Goal: Task Accomplishment & Management: Use online tool/utility

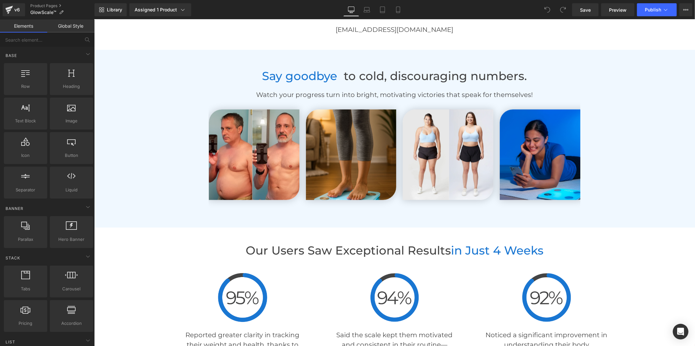
scroll to position [1520, 0]
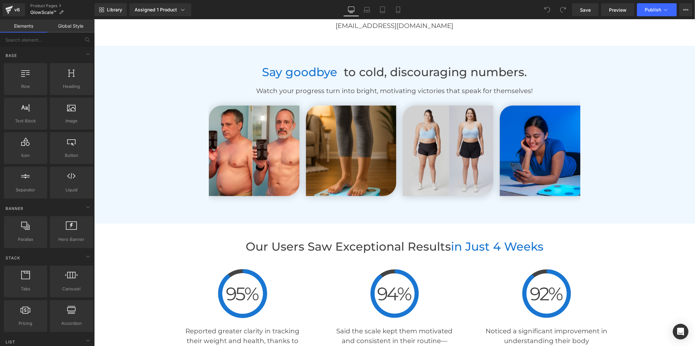
click at [435, 163] on img at bounding box center [447, 150] width 91 height 91
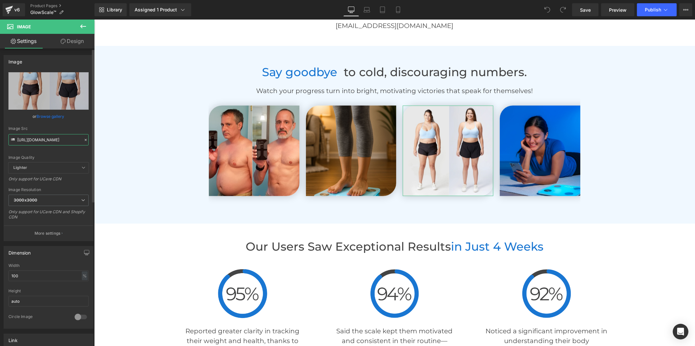
click at [58, 145] on input "[URL][DOMAIN_NAME]" at bounding box center [48, 139] width 80 height 11
paste input "2_9553b0f8-326d-4e8e-a74f-debcf3222324.jpg?v=175673630"
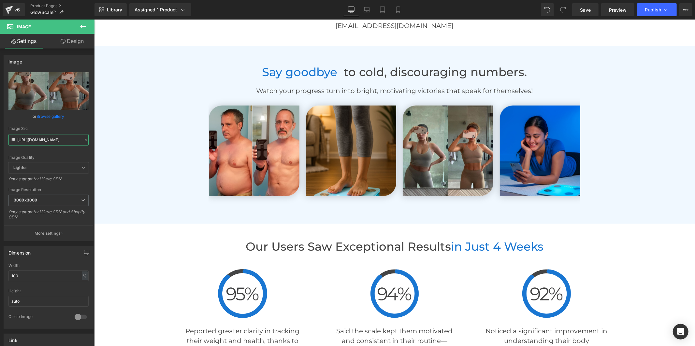
type input "[URL][DOMAIN_NAME]"
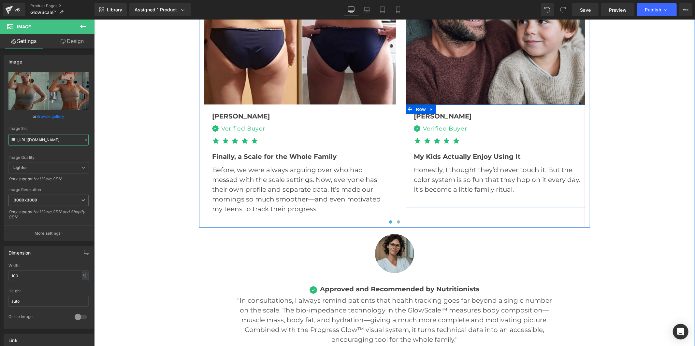
scroll to position [2100, 0]
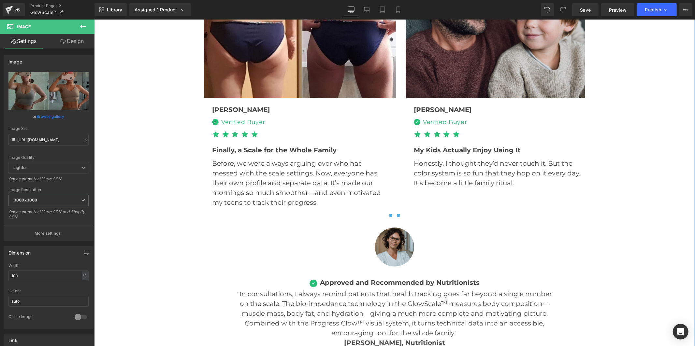
click at [399, 216] on button at bounding box center [398, 215] width 8 height 7
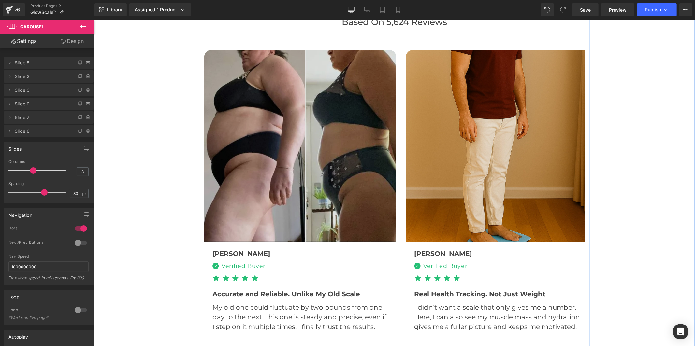
scroll to position [1955, 0]
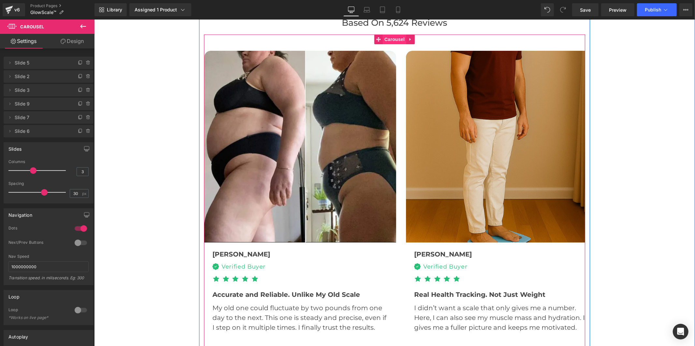
click at [386, 39] on span "Carousel" at bounding box center [394, 39] width 23 height 10
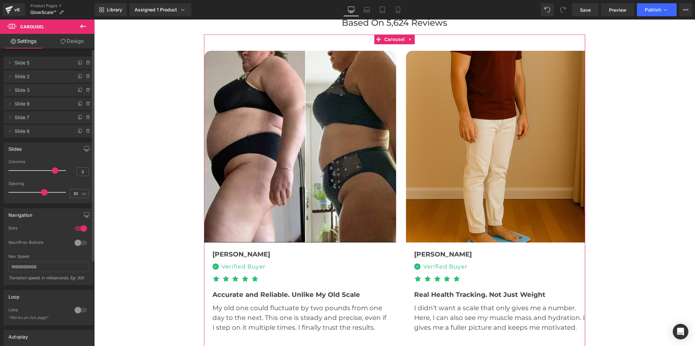
drag, startPoint x: 34, startPoint y: 171, endPoint x: 69, endPoint y: 170, distance: 35.9
click at [69, 170] on div "Columns 3" at bounding box center [48, 171] width 80 height 22
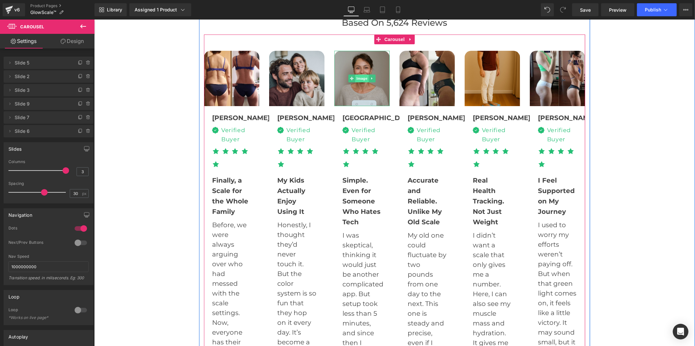
click at [355, 76] on span "Image" at bounding box center [362, 78] width 14 height 8
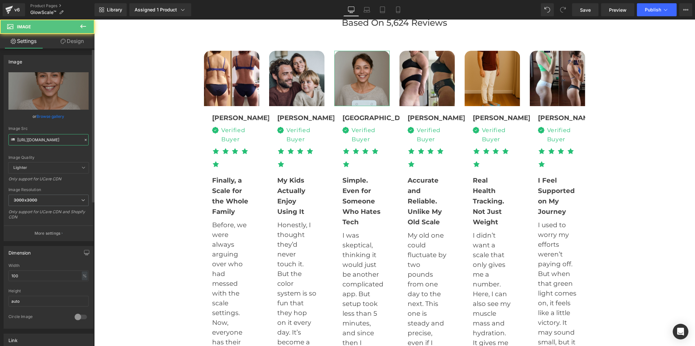
click at [44, 142] on input "[URL][DOMAIN_NAME]" at bounding box center [48, 139] width 80 height 11
paste input "_187e567c-67e2-4665-91aa-d6b308dae249.jpg?v=1756736307"
type input "[URL][DOMAIN_NAME]"
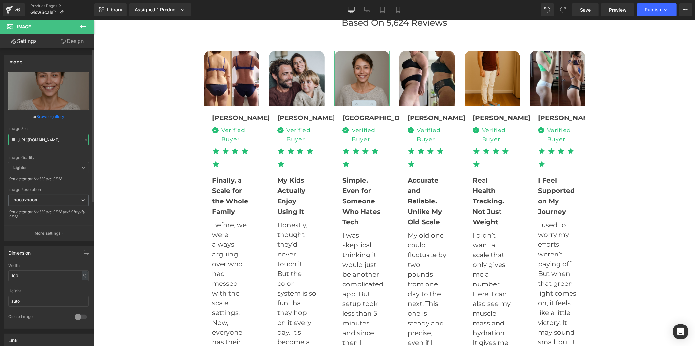
scroll to position [0, 163]
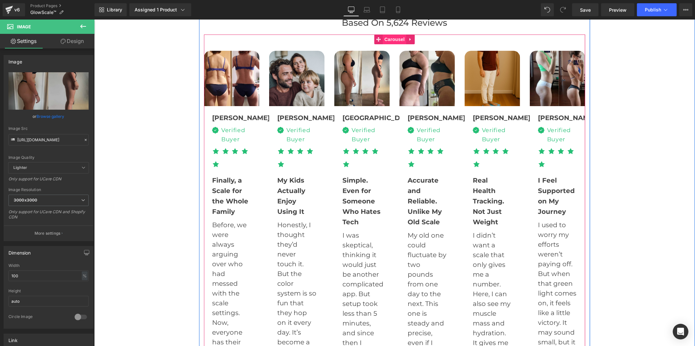
click at [385, 37] on span "Carousel" at bounding box center [394, 39] width 23 height 10
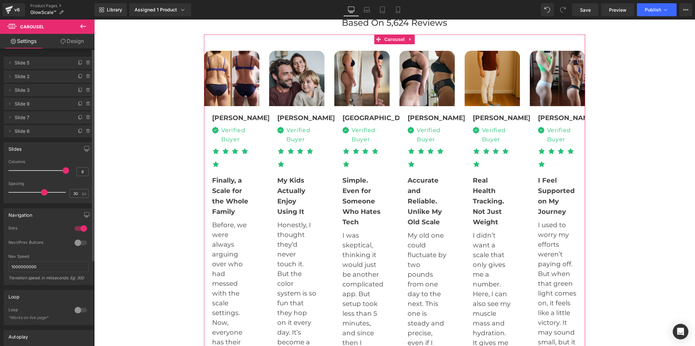
click at [34, 170] on div at bounding box center [39, 170] width 54 height 13
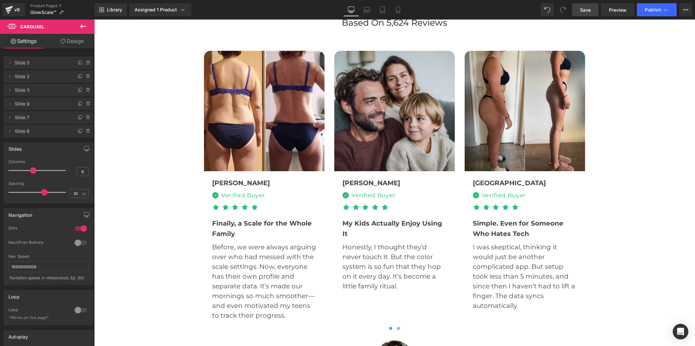
click at [578, 7] on link "Save" at bounding box center [585, 9] width 26 height 13
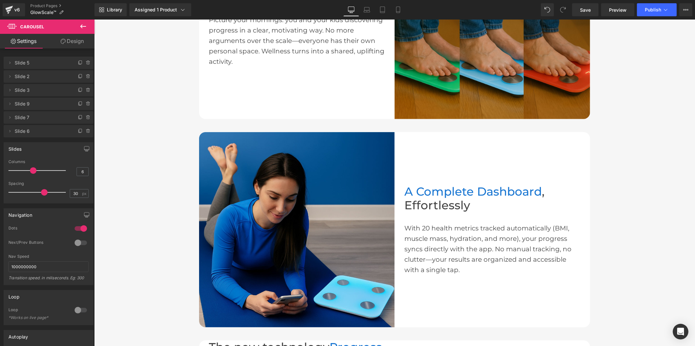
scroll to position [434, 0]
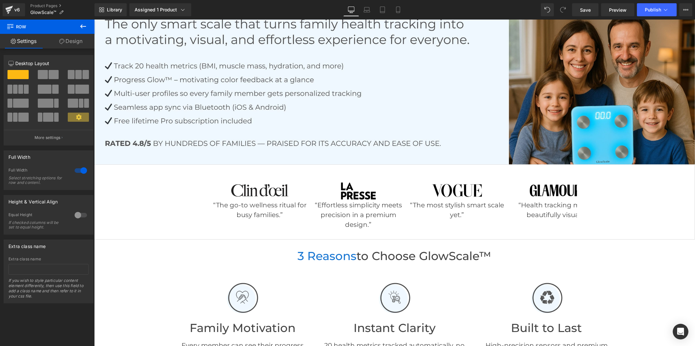
scroll to position [36, 0]
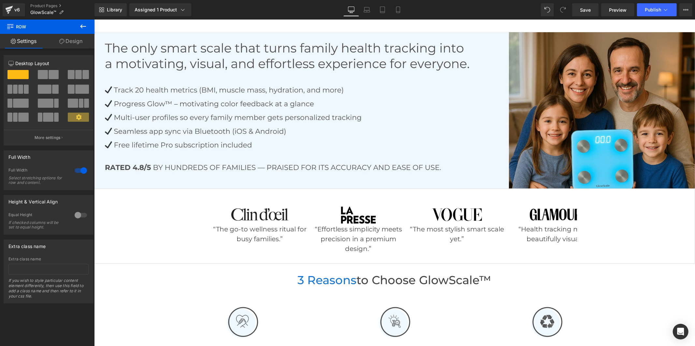
click at [81, 26] on icon at bounding box center [83, 26] width 6 height 4
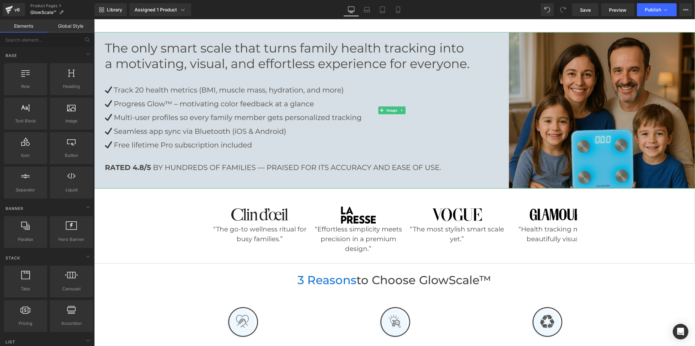
click at [424, 148] on img at bounding box center [394, 110] width 601 height 156
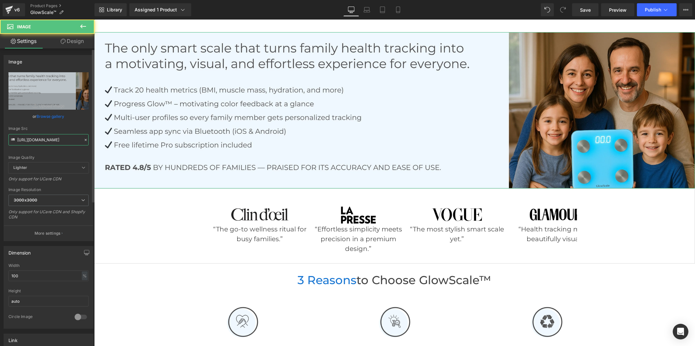
click at [34, 137] on input "[URL][DOMAIN_NAME]" at bounding box center [48, 139] width 80 height 11
paste input "27c6532c-65b7-492b-9a3e-f1adf207f1cb.jpg?v=1756738334"
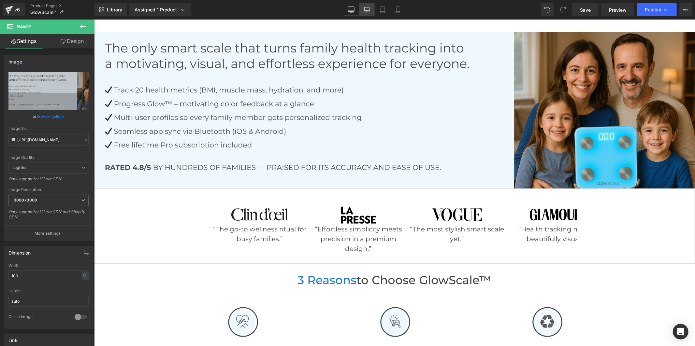
click at [369, 10] on icon at bounding box center [367, 10] width 7 height 7
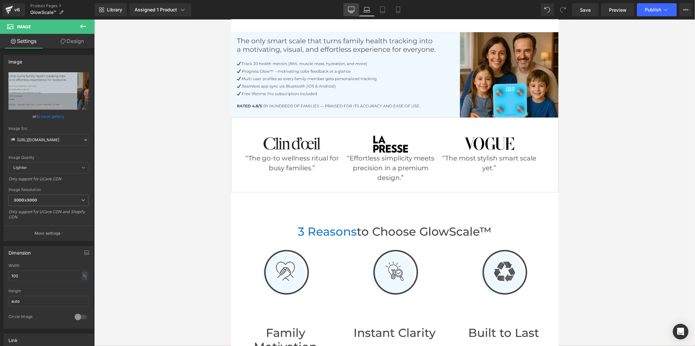
scroll to position [0, 0]
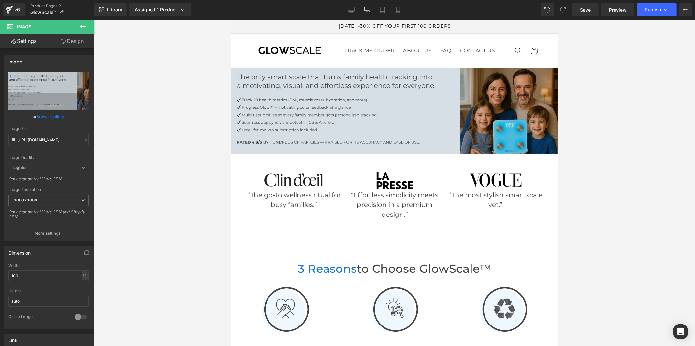
click at [262, 123] on img at bounding box center [394, 110] width 327 height 85
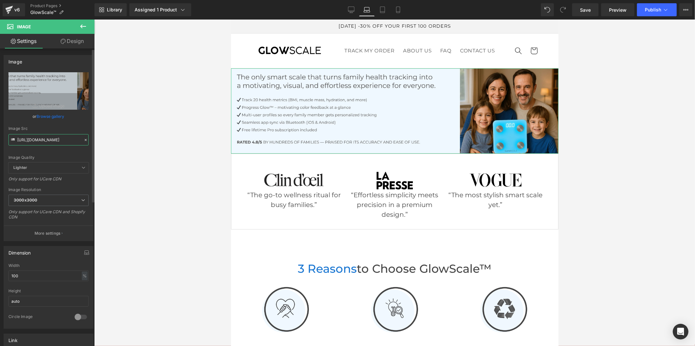
click at [61, 139] on input "[URL][DOMAIN_NAME]" at bounding box center [48, 139] width 80 height 11
paste input "text"
type input "[URL][DOMAIN_NAME]"
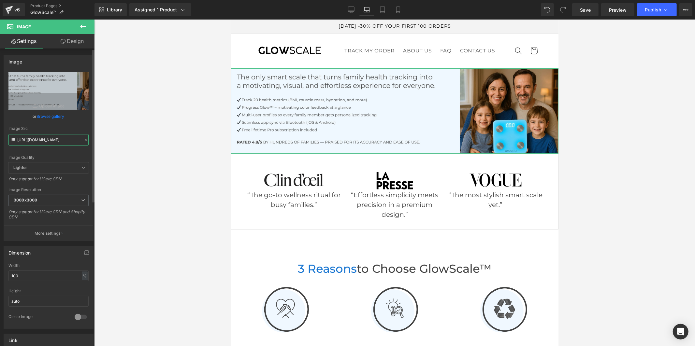
scroll to position [0, 173]
click at [379, 13] on link "Tablet" at bounding box center [383, 9] width 16 height 13
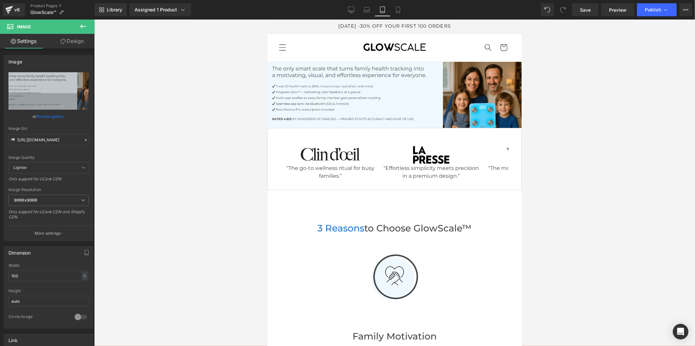
scroll to position [0, 0]
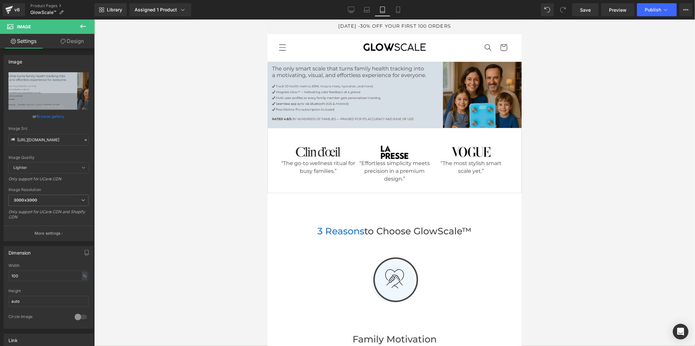
drag, startPoint x: 311, startPoint y: 107, endPoint x: 288, endPoint y: 107, distance: 22.2
click at [311, 107] on img at bounding box center [394, 95] width 254 height 66
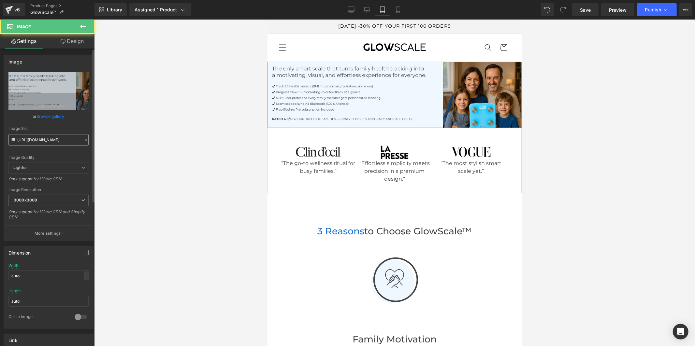
click at [56, 143] on input "[URL][DOMAIN_NAME]" at bounding box center [48, 139] width 80 height 11
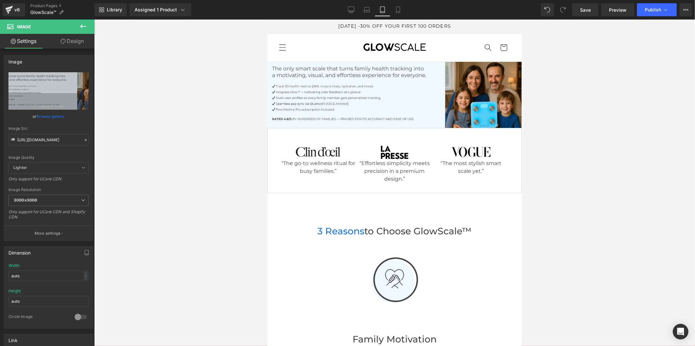
type input "[URL][DOMAIN_NAME]"
click at [399, 11] on icon at bounding box center [398, 10] width 7 height 7
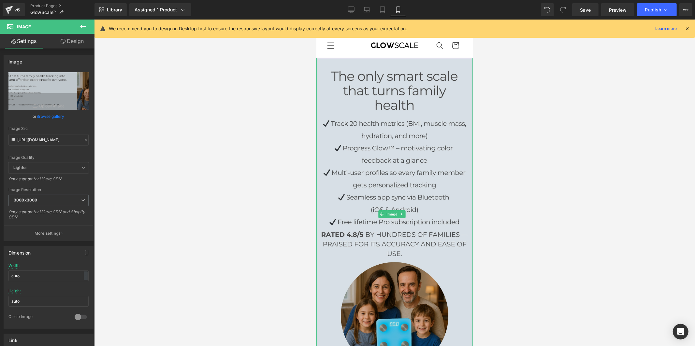
click at [370, 118] on img at bounding box center [394, 214] width 156 height 313
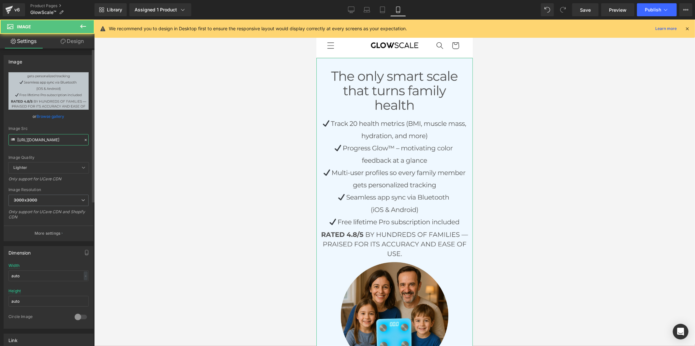
click at [34, 143] on input "[URL][DOMAIN_NAME]" at bounding box center [48, 139] width 80 height 11
type input "[URL][DOMAIN_NAME]"
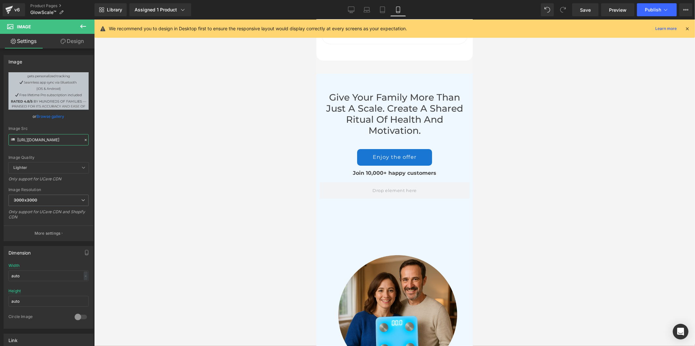
scroll to position [4030, 0]
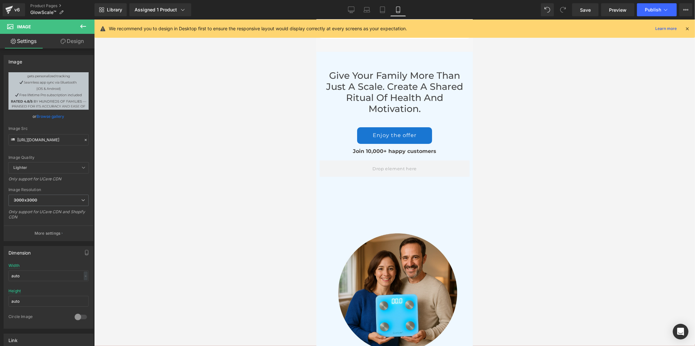
click at [418, 188] on div "Give your family more than just a scale. create a shared ritual of health and m…" at bounding box center [394, 207] width 156 height 313
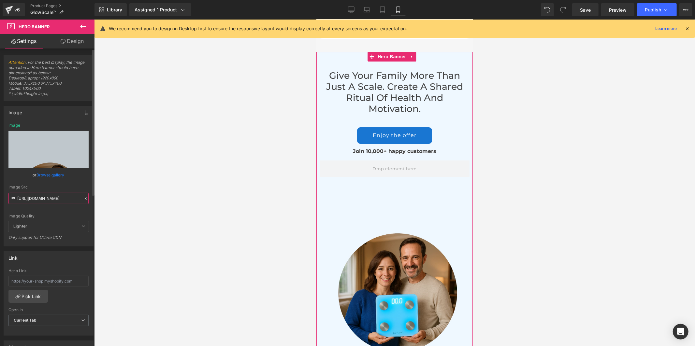
click at [41, 196] on input "[URL][DOMAIN_NAME]" at bounding box center [48, 198] width 80 height 11
click at [350, 14] on link "Desktop" at bounding box center [351, 9] width 16 height 13
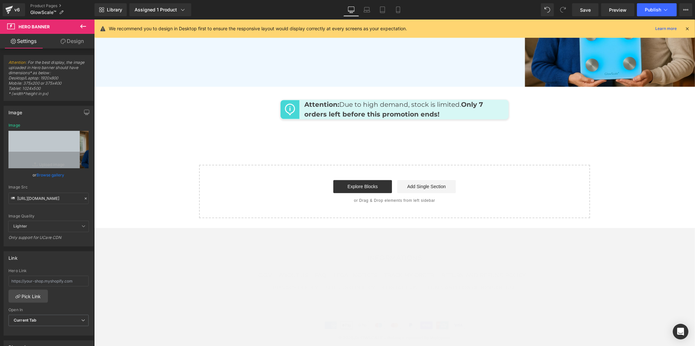
scroll to position [3147, 0]
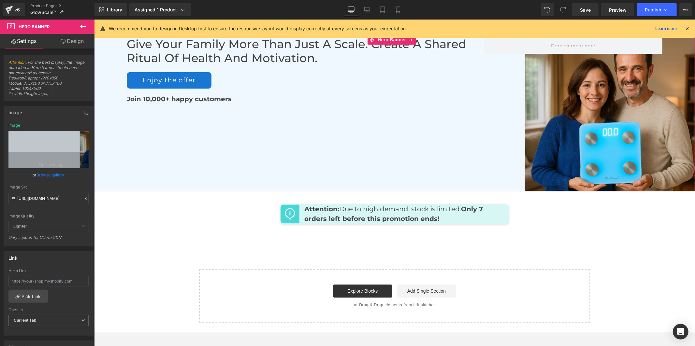
click at [382, 164] on div "Give your family more than just a scale. create a shared ritual of health and m…" at bounding box center [394, 113] width 601 height 156
click at [51, 199] on input "[URL][DOMAIN_NAME]" at bounding box center [48, 198] width 80 height 11
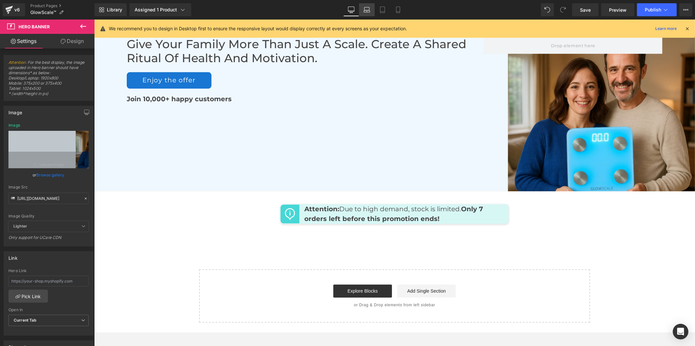
click at [372, 12] on link "Laptop" at bounding box center [367, 9] width 16 height 13
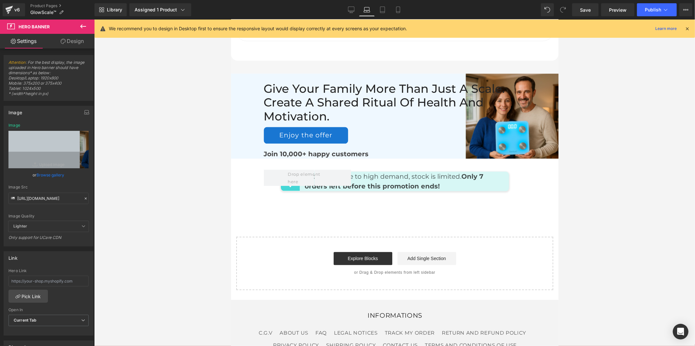
scroll to position [3355, 0]
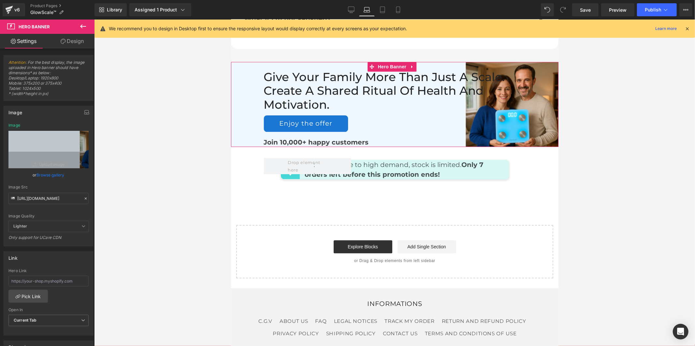
click at [245, 62] on div "Give your family more than just a scale. create a shared ritual of health and m…" at bounding box center [394, 104] width 327 height 85
click at [41, 201] on input "[URL][DOMAIN_NAME]" at bounding box center [48, 198] width 80 height 11
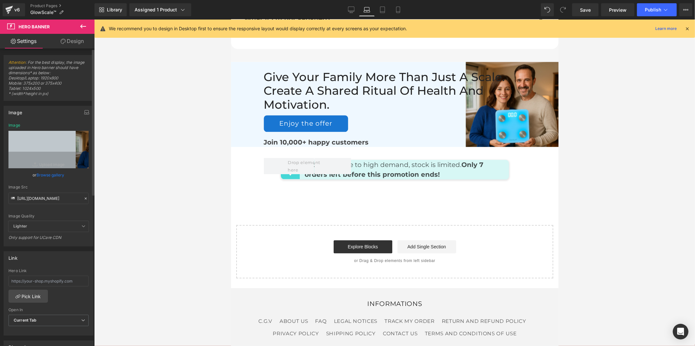
type input "[URL][DOMAIN_NAME]"
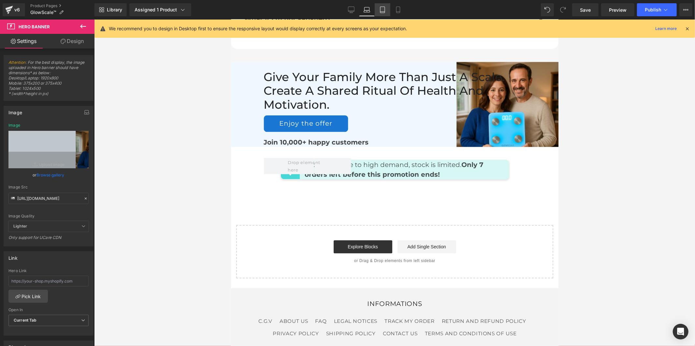
click at [381, 8] on icon at bounding box center [382, 10] width 7 height 7
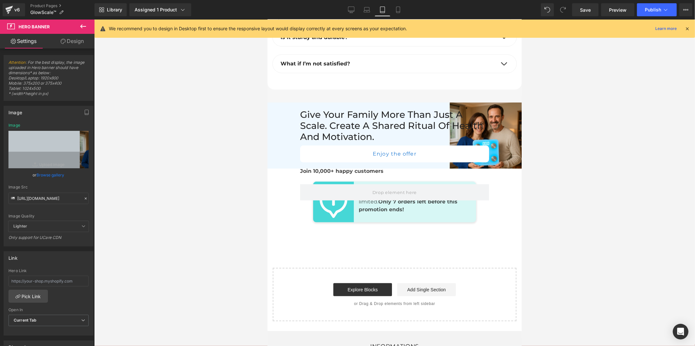
scroll to position [4316, 0]
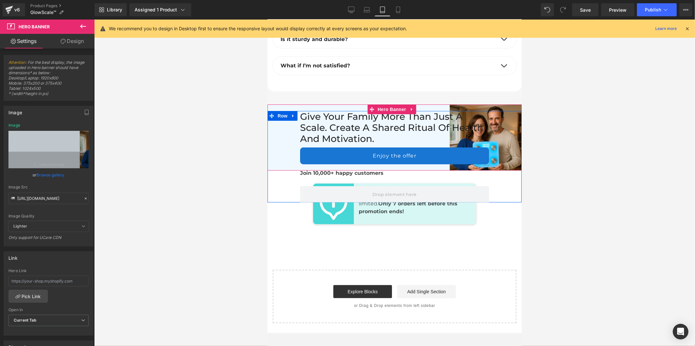
click at [279, 133] on div "Give your family more than just a scale. create a shared ritual of health and m…" at bounding box center [394, 157] width 254 height 92
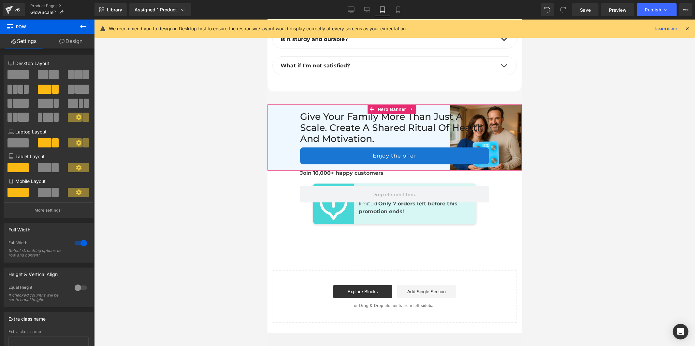
click at [509, 104] on div "Give your family more than just a scale. create a shared ritual of health and m…" at bounding box center [394, 137] width 254 height 66
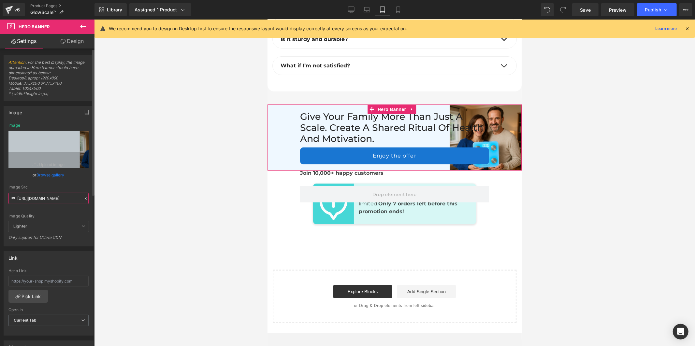
click at [56, 195] on input "[URL][DOMAIN_NAME]" at bounding box center [48, 198] width 80 height 11
paste input "6b7b2fbd-eb83-4a14-bcba-e836ad4469f8.jpg?v=1756738333"
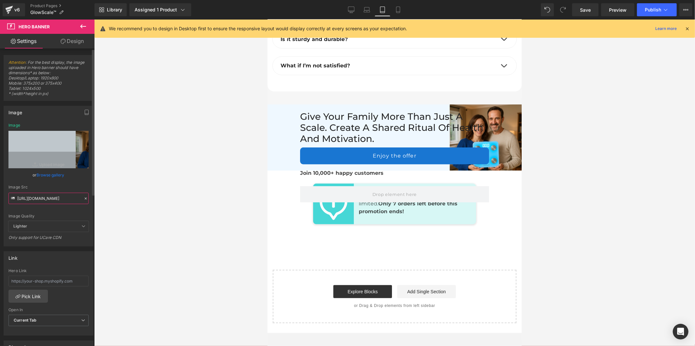
type input "[URL][DOMAIN_NAME]"
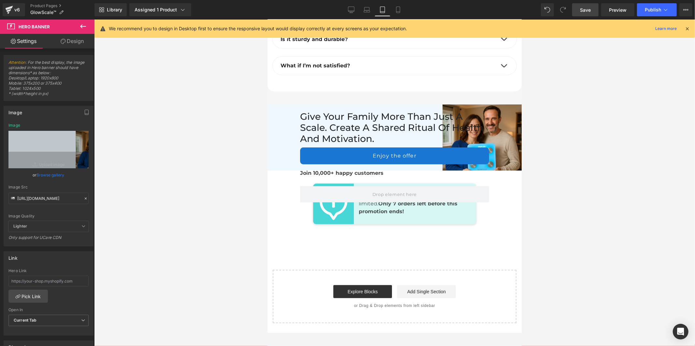
click at [590, 10] on span "Save" at bounding box center [585, 10] width 11 height 7
click at [388, 11] on icon at bounding box center [391, 10] width 7 height 7
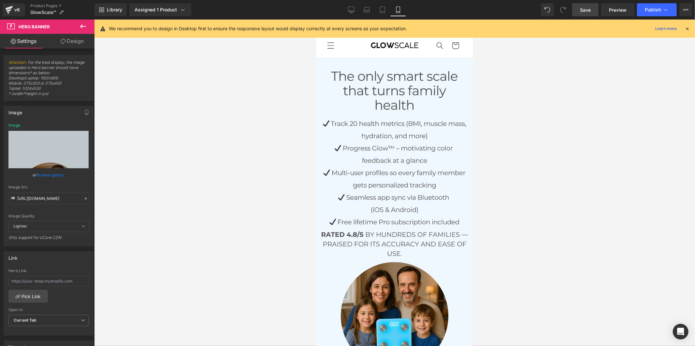
drag, startPoint x: 468, startPoint y: 43, endPoint x: 782, endPoint y: 49, distance: 314.2
click at [347, 11] on link "Desktop" at bounding box center [351, 9] width 16 height 13
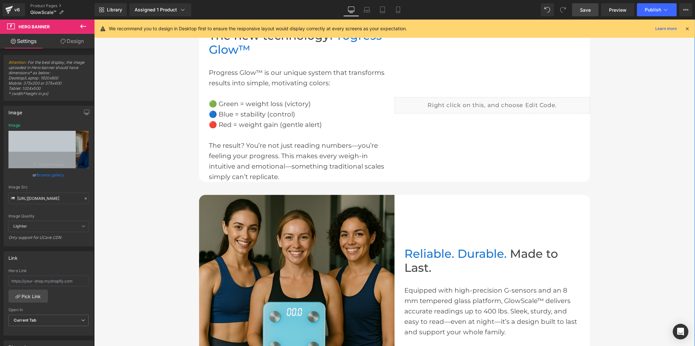
scroll to position [796, 0]
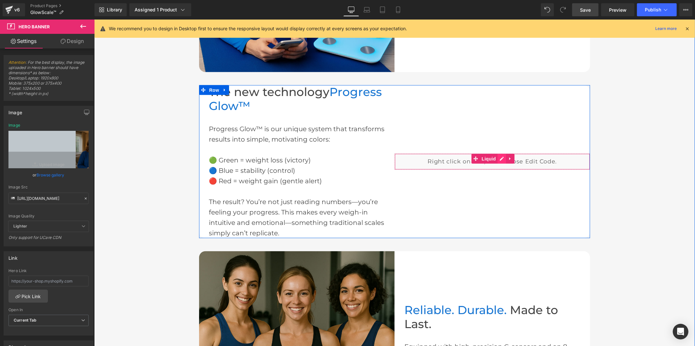
click at [497, 157] on div "Liquid" at bounding box center [492, 161] width 196 height 16
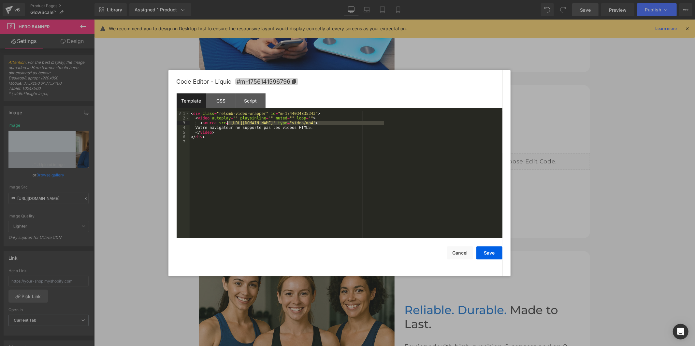
drag, startPoint x: 384, startPoint y: 123, endPoint x: 235, endPoint y: 127, distance: 149.3
click at [227, 124] on div "< div class = "relomb-video-wrapper" id = "m-1744034835343" > < video autoplay …" at bounding box center [346, 179] width 313 height 137
click at [486, 253] on button "Save" at bounding box center [489, 253] width 26 height 13
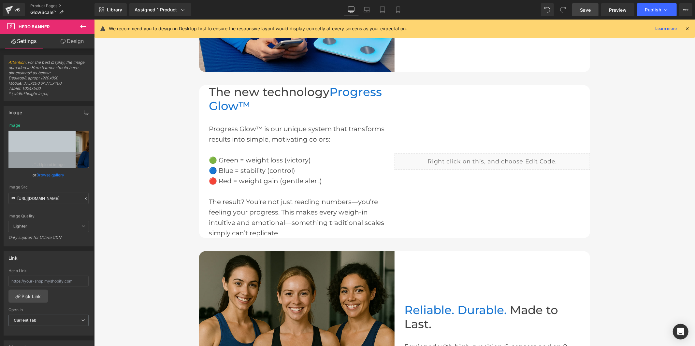
click at [583, 14] on link "Save" at bounding box center [585, 9] width 26 height 13
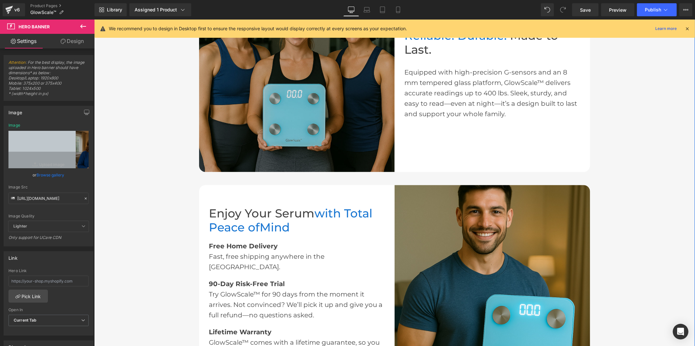
scroll to position [1014, 0]
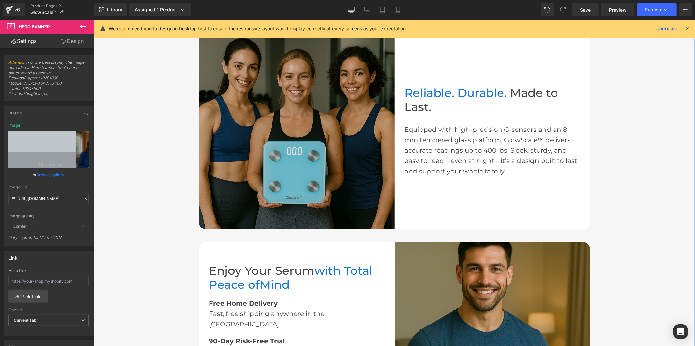
click at [339, 173] on img at bounding box center [297, 132] width 196 height 196
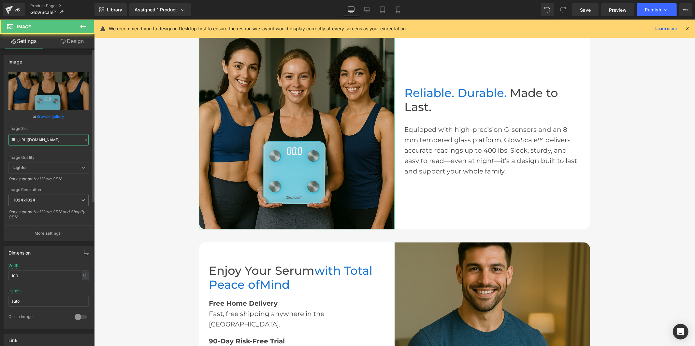
click at [39, 138] on input "[URL][DOMAIN_NAME]" at bounding box center [48, 139] width 80 height 11
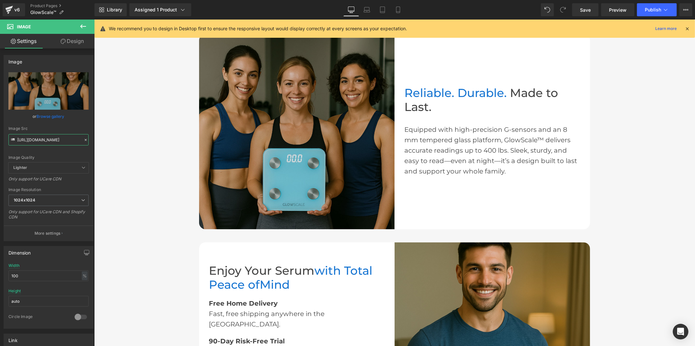
type input "[URL][DOMAIN_NAME]"
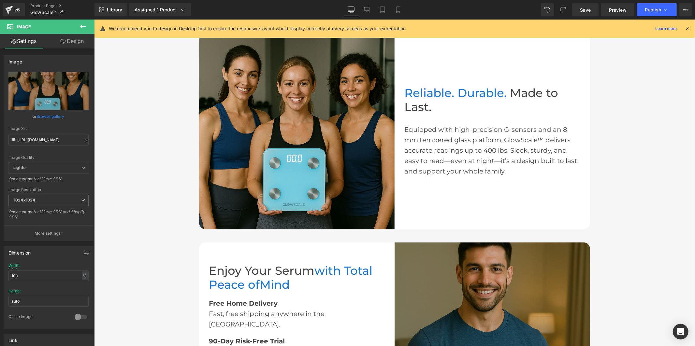
click at [530, 277] on img at bounding box center [492, 340] width 196 height 196
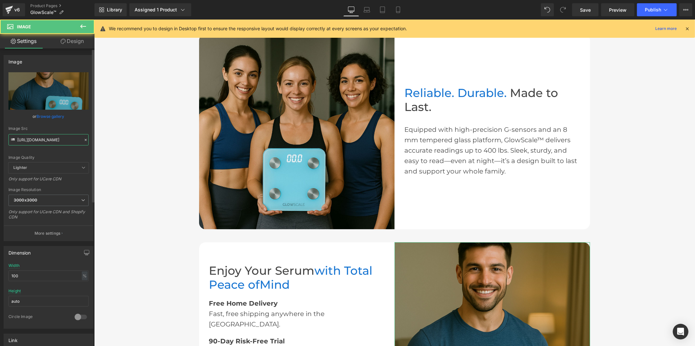
click at [31, 134] on input "[URL][DOMAIN_NAME]" at bounding box center [48, 139] width 80 height 11
paste input "sans_fond_1.jpg?v=1756738652"
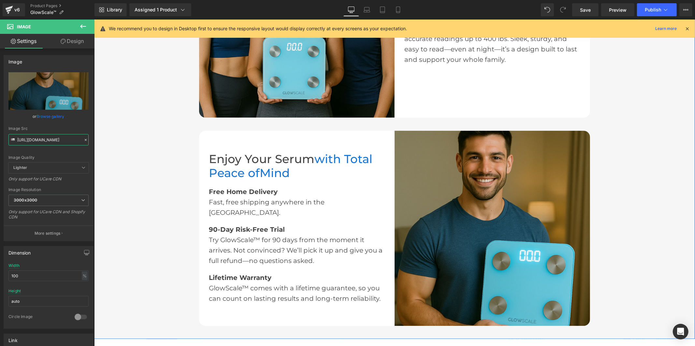
scroll to position [1195, 0]
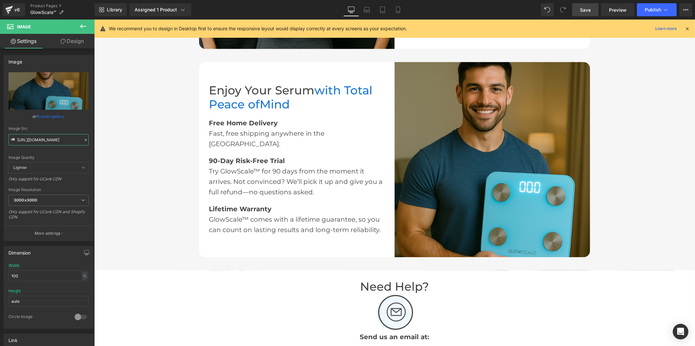
type input "[URL][DOMAIN_NAME]"
click at [578, 10] on link "Save" at bounding box center [585, 9] width 26 height 13
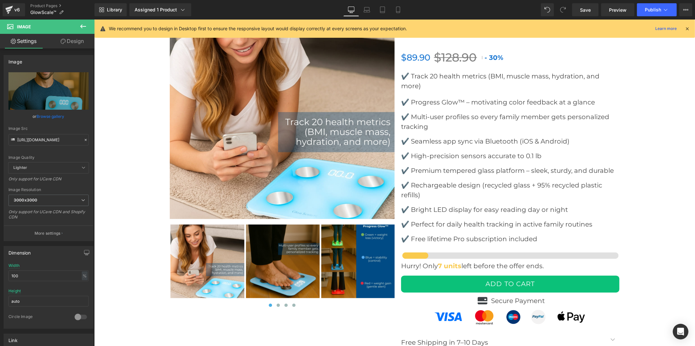
scroll to position [2498, 0]
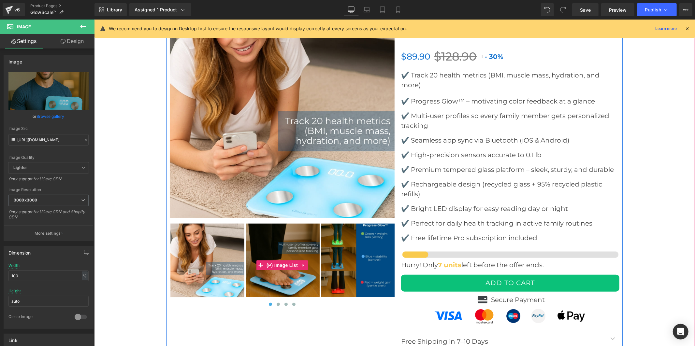
click at [332, 272] on img at bounding box center [358, 261] width 74 height 74
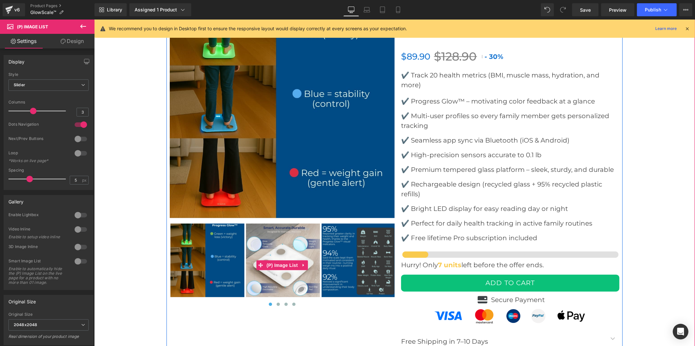
click at [355, 264] on img at bounding box center [358, 261] width 74 height 74
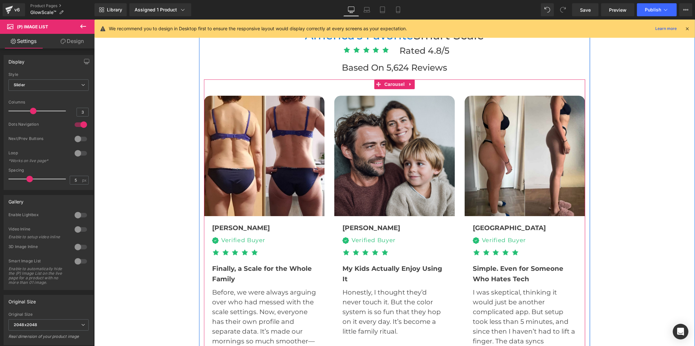
scroll to position [1955, 0]
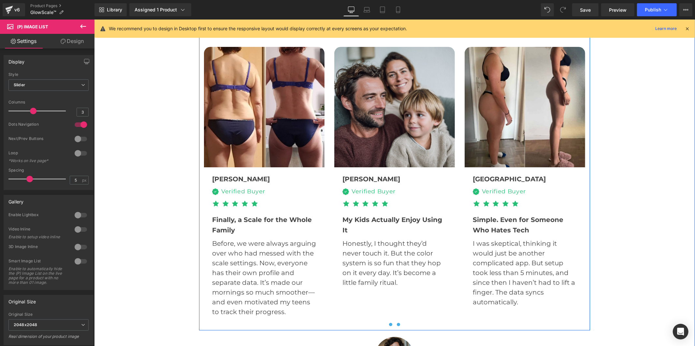
click at [394, 326] on button at bounding box center [398, 324] width 8 height 7
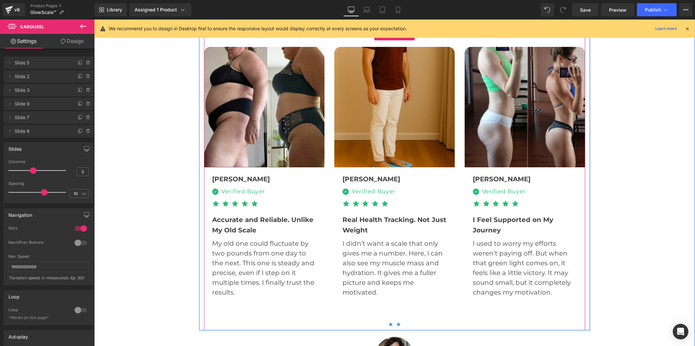
click at [386, 321] on button at bounding box center [390, 324] width 8 height 7
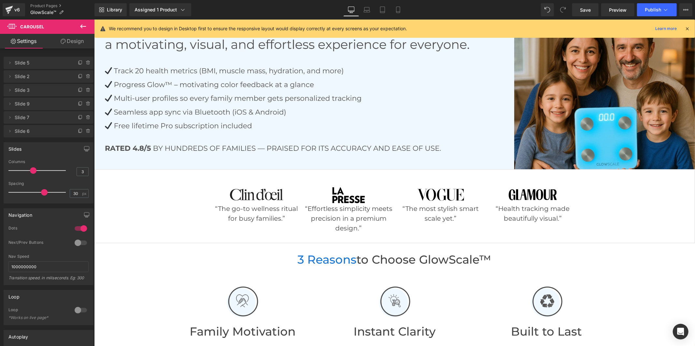
scroll to position [0, 0]
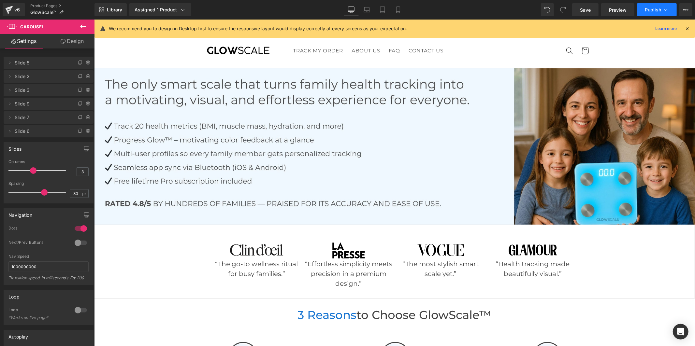
click at [649, 9] on span "Publish" at bounding box center [653, 9] width 16 height 5
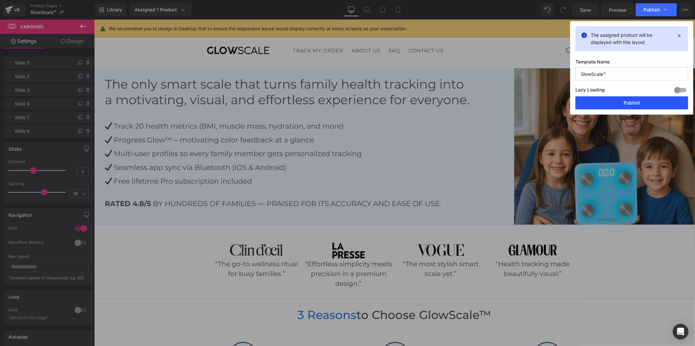
drag, startPoint x: 631, startPoint y: 103, endPoint x: 539, endPoint y: 61, distance: 100.6
click at [631, 103] on button "Publish" at bounding box center [631, 102] width 113 height 13
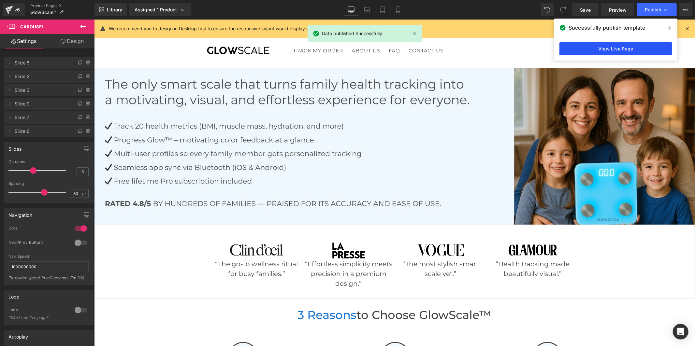
click at [634, 50] on link "View Live Page" at bounding box center [616, 48] width 113 height 13
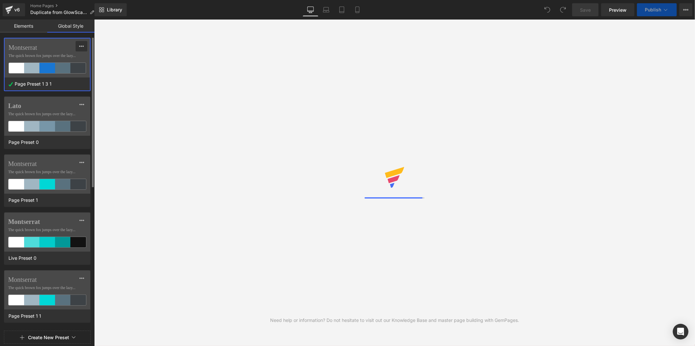
click at [82, 44] on body "You are previewing how the will restyle your page. You can not edit Elements in…" at bounding box center [347, 173] width 695 height 346
click at [79, 47] on icon at bounding box center [81, 46] width 5 height 5
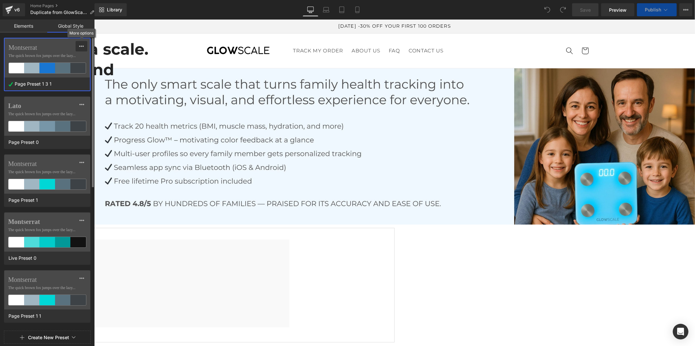
click at [79, 46] on button at bounding box center [82, 46] width 12 height 10
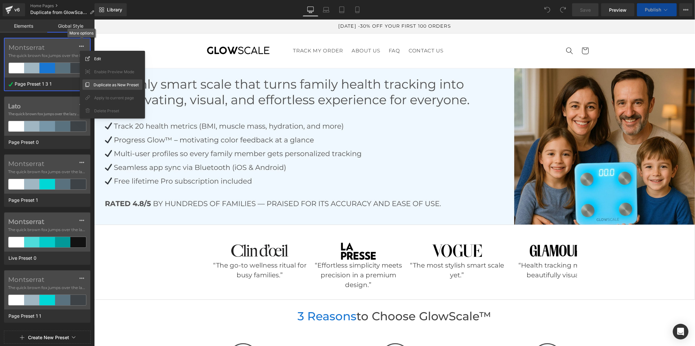
click at [93, 81] on div "Duplicate as New Preset" at bounding box center [112, 85] width 60 height 10
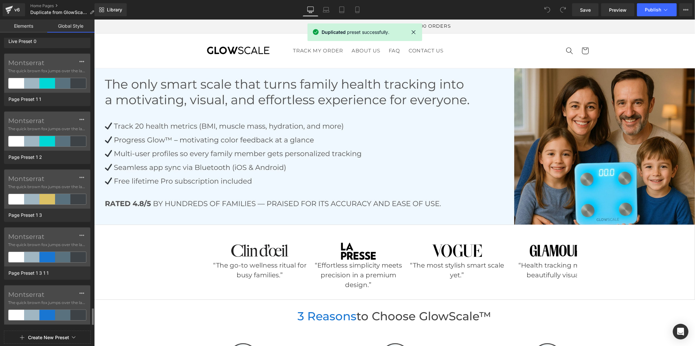
scroll to position [333, 0]
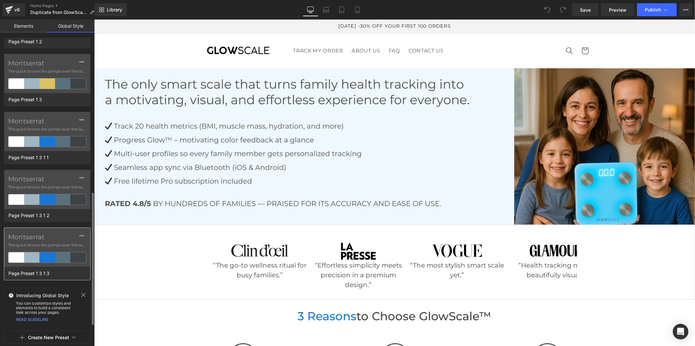
click at [51, 249] on div "Montserrat The quick brown fox jumps over the lazy..." at bounding box center [47, 247] width 86 height 39
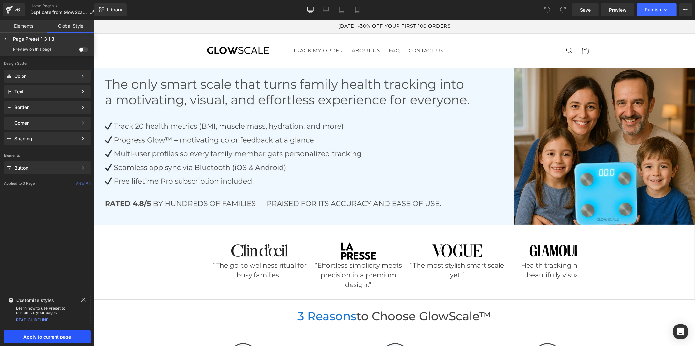
click at [53, 343] on button "Apply to current page" at bounding box center [47, 337] width 87 height 13
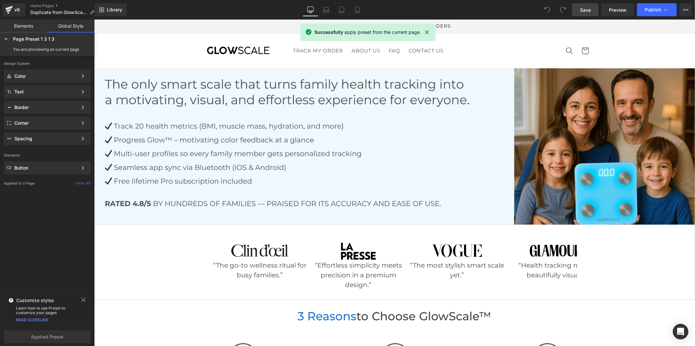
click at [587, 12] on span "Save" at bounding box center [585, 10] width 11 height 7
click at [654, 7] on span "Publish" at bounding box center [653, 9] width 16 height 5
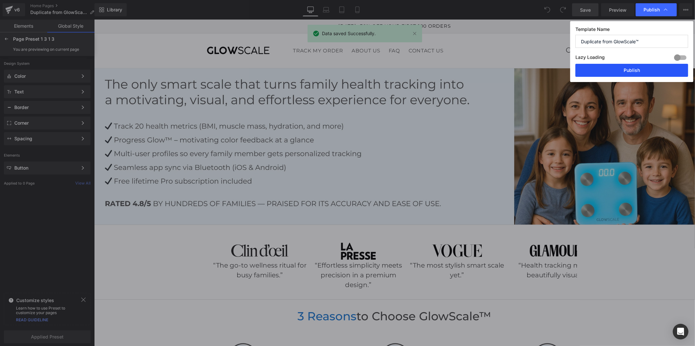
drag, startPoint x: 635, startPoint y: 71, endPoint x: 546, endPoint y: 35, distance: 96.6
click at [635, 71] on button "Publish" at bounding box center [631, 70] width 113 height 13
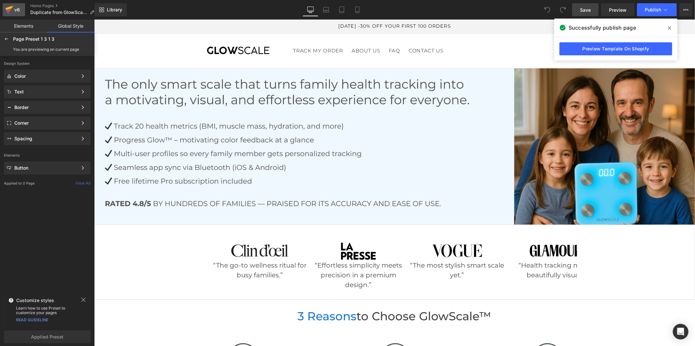
click at [9, 10] on icon at bounding box center [9, 10] width 5 height 3
